Goal: Information Seeking & Learning: Learn about a topic

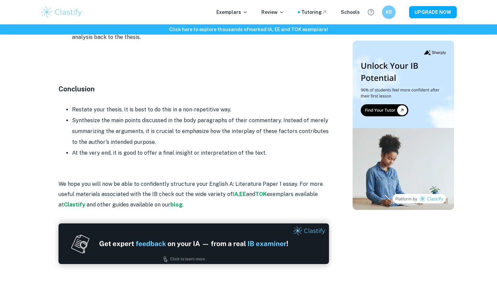
scroll to position [783, 0]
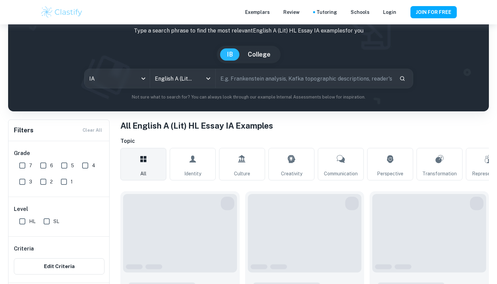
type input "English A (Lit) HL Essay"
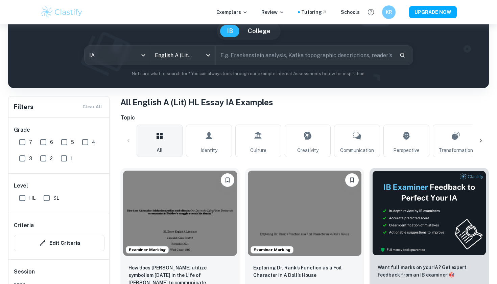
scroll to position [84, 0]
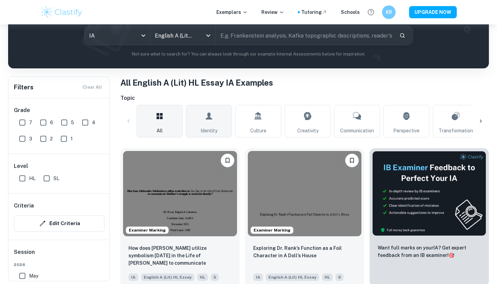
click at [206, 124] on link "Identity" at bounding box center [209, 121] width 46 height 32
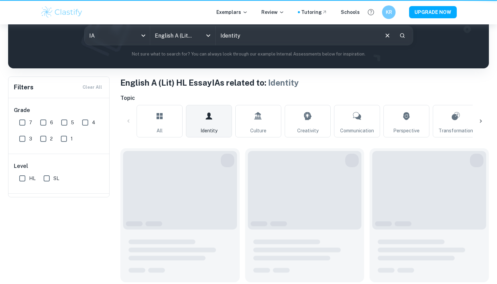
type input "Identity"
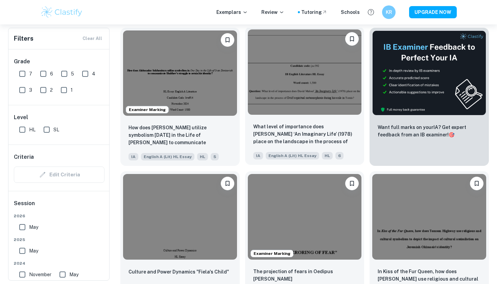
scroll to position [204, 0]
click at [265, 114] on img at bounding box center [305, 71] width 114 height 85
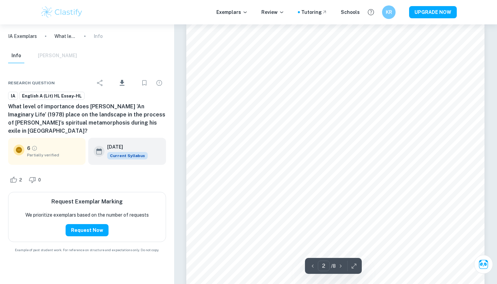
scroll to position [481, 0]
type input "7"
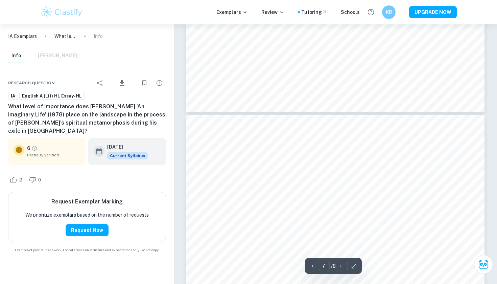
scroll to position [2619, 0]
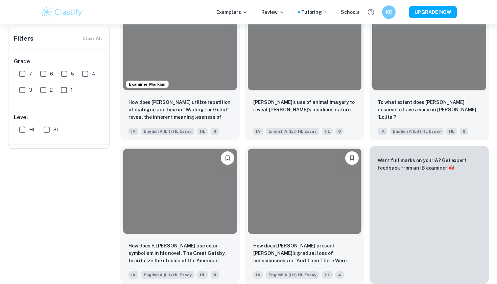
scroll to position [204, 0]
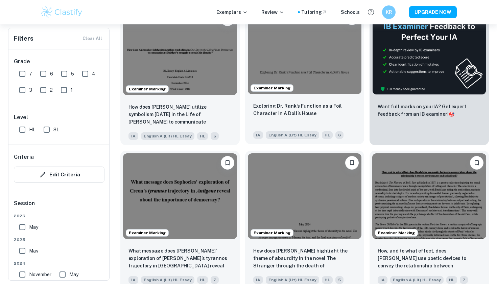
scroll to position [279, 0]
